Goal: Information Seeking & Learning: Compare options

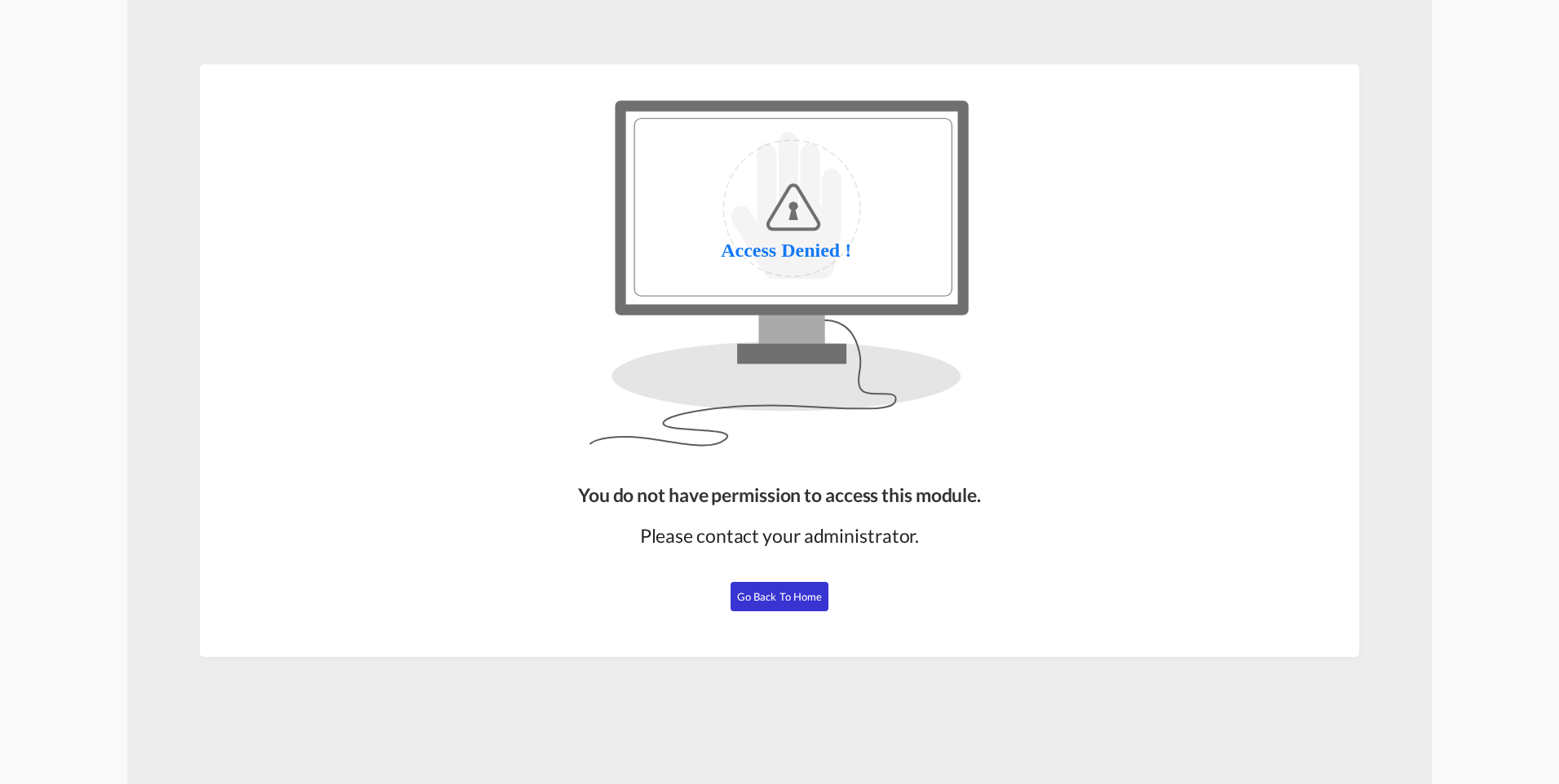
click at [800, 478] on button "Go Back to Home" at bounding box center [780, 597] width 98 height 30
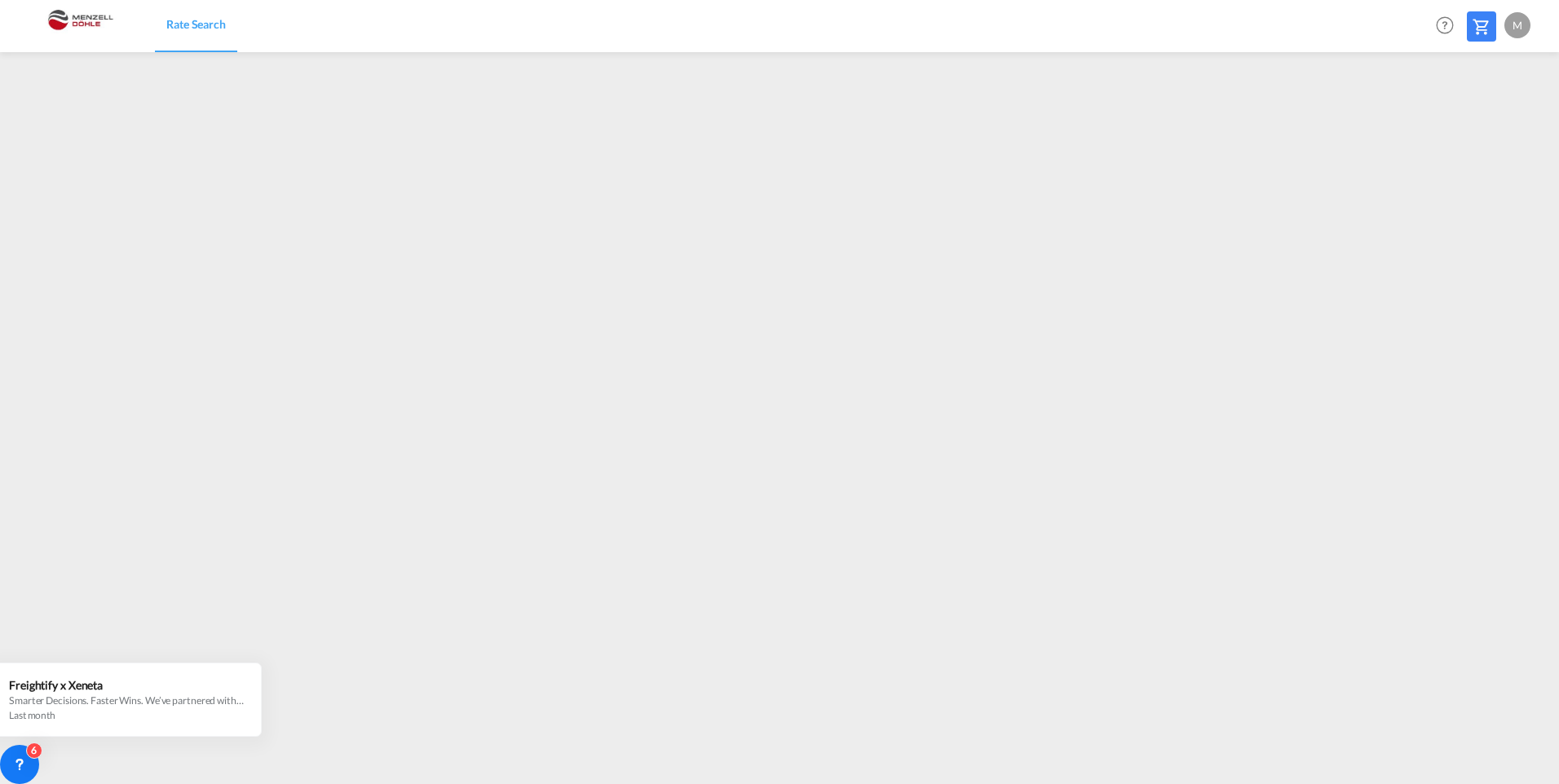
click at [80, 17] on img at bounding box center [79, 26] width 110 height 36
click at [1023, 19] on div "M" at bounding box center [1517, 25] width 26 height 26
click at [1023, 122] on button "Logout" at bounding box center [1499, 124] width 106 height 33
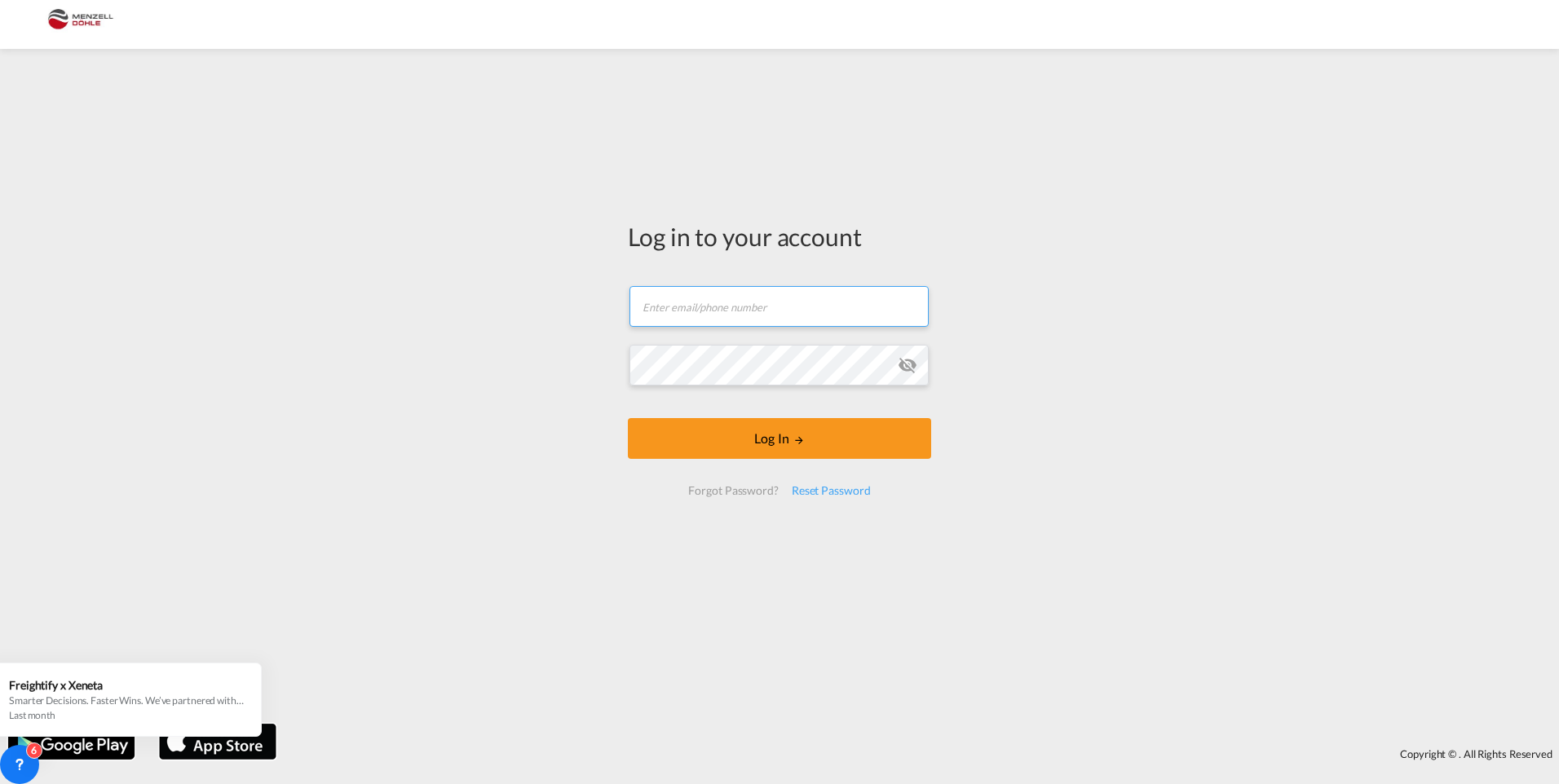
type input "[PERSON_NAME][EMAIL_ADDRESS][DOMAIN_NAME]"
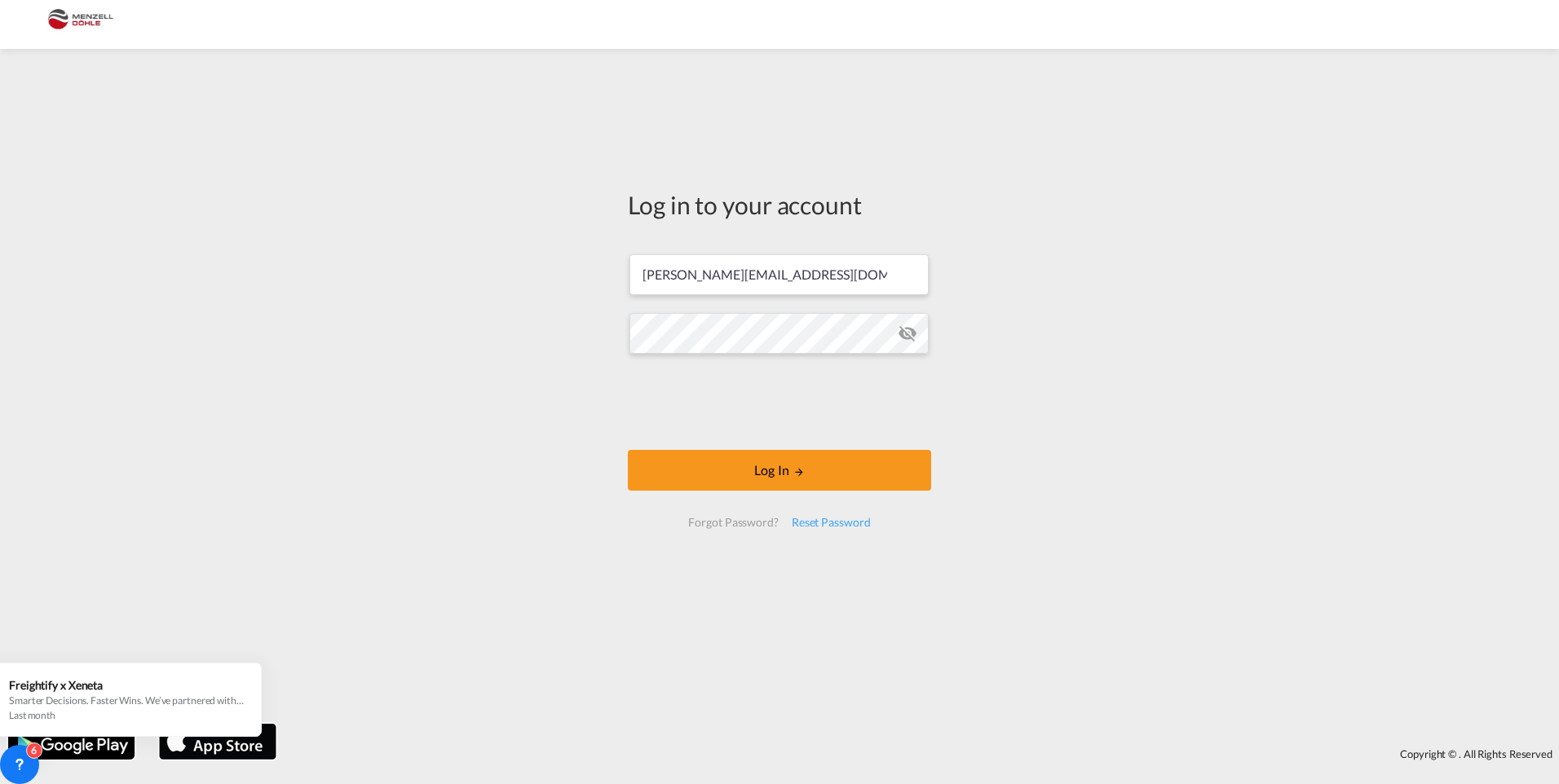
click at [812, 438] on form "[PERSON_NAME][EMAIL_ADDRESS][DOMAIN_NAME] Log In Forgot Password? Reset Password" at bounding box center [780, 391] width 303 height 306
click at [861, 462] on button "Log In" at bounding box center [780, 470] width 303 height 41
